Goal: Task Accomplishment & Management: Manage account settings

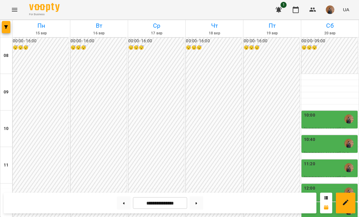
scroll to position [284, 0]
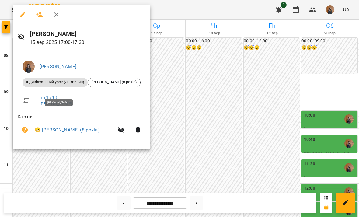
click at [115, 164] on div at bounding box center [179, 108] width 359 height 217
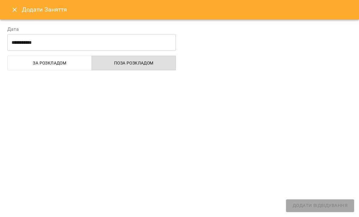
select select "**********"
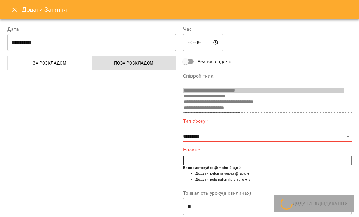
click at [14, 12] on icon "Close" at bounding box center [14, 9] width 7 height 7
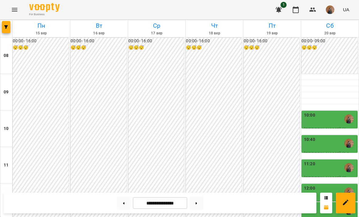
scroll to position [281, 0]
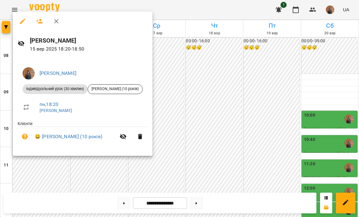
click at [43, 167] on div at bounding box center [179, 108] width 359 height 217
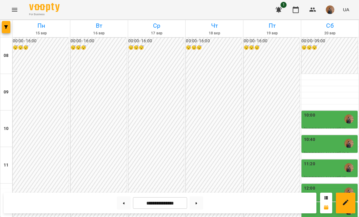
scroll to position [323, 0]
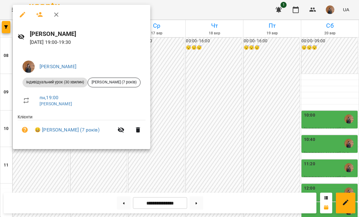
click at [44, 163] on div at bounding box center [179, 108] width 359 height 217
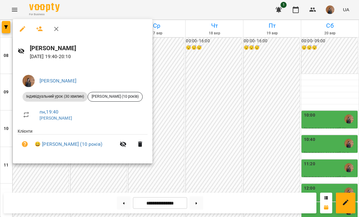
click at [55, 180] on div at bounding box center [179, 108] width 359 height 217
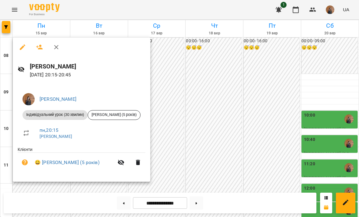
click at [172, 34] on div at bounding box center [179, 108] width 359 height 217
